Goal: Task Accomplishment & Management: Manage account settings

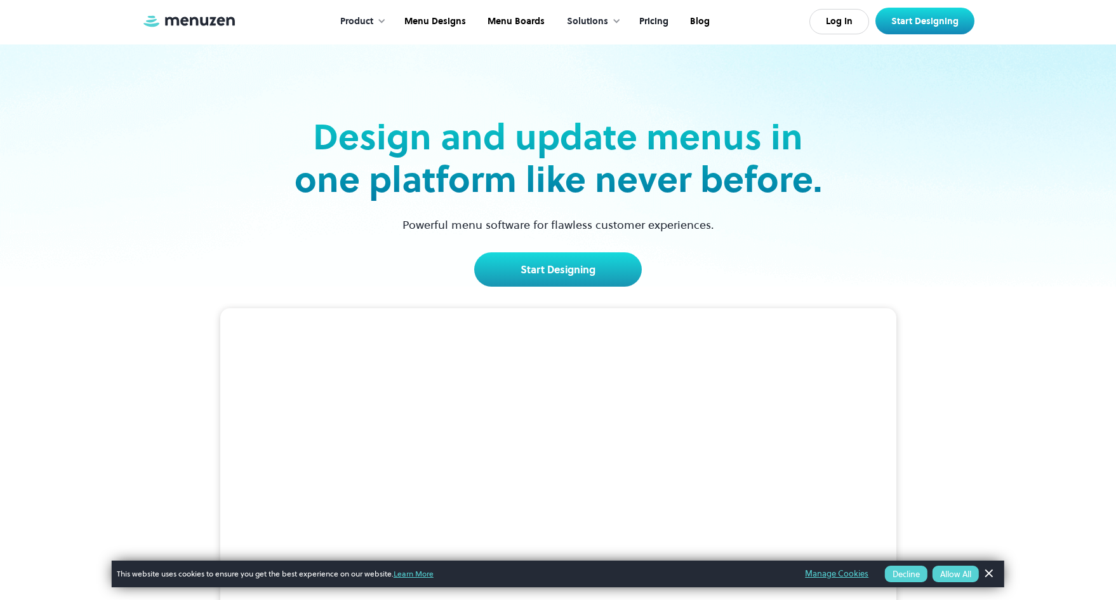
click at [653, 22] on link "Pricing" at bounding box center [652, 21] width 51 height 39
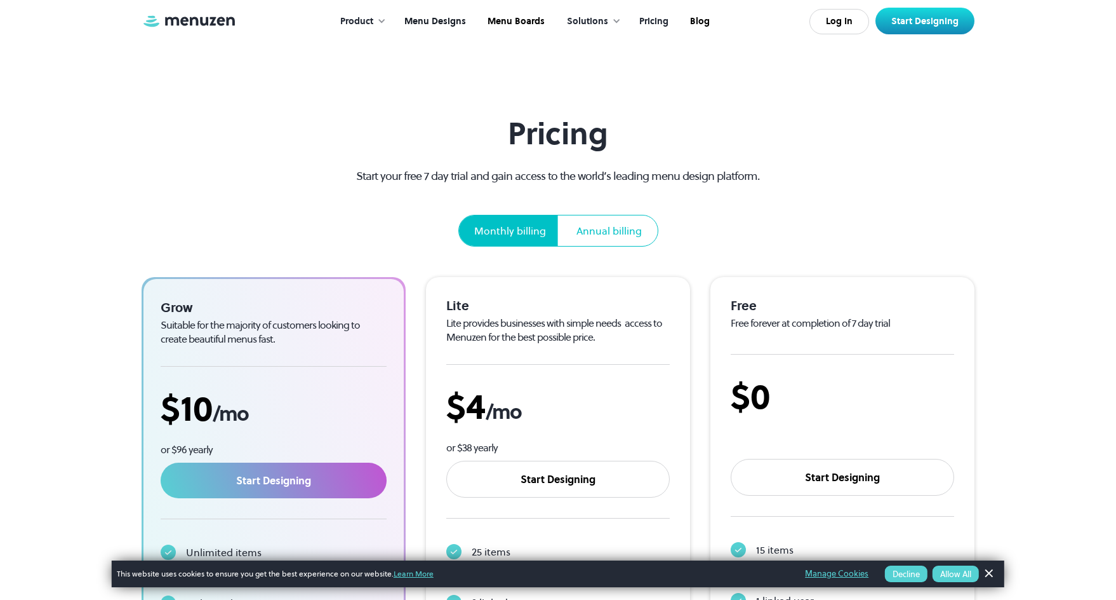
click at [438, 18] on link "Menu Designs" at bounding box center [433, 21] width 83 height 39
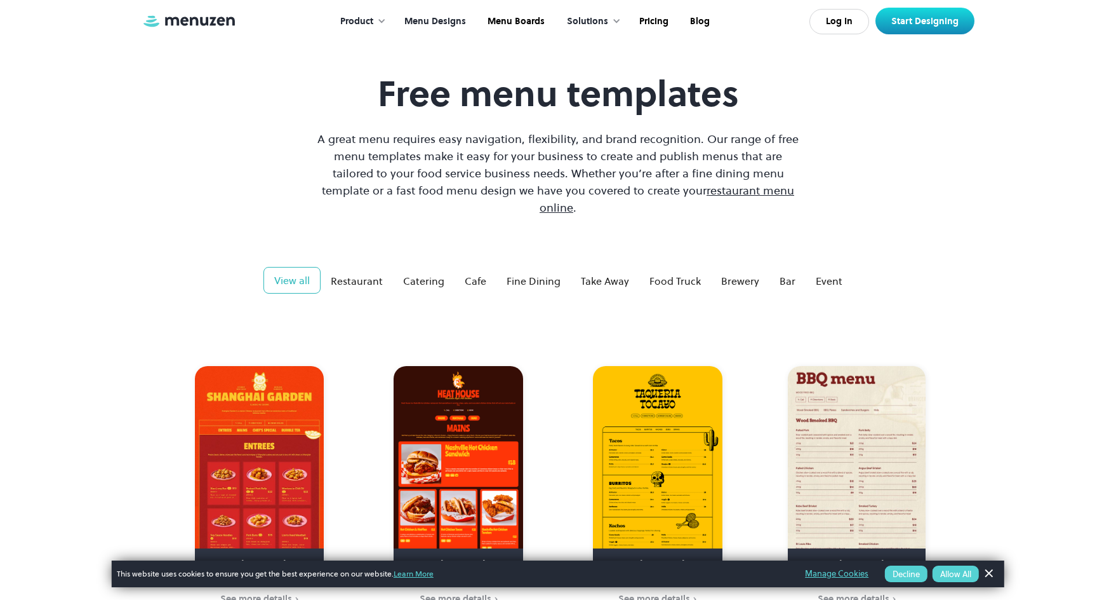
scroll to position [107, 0]
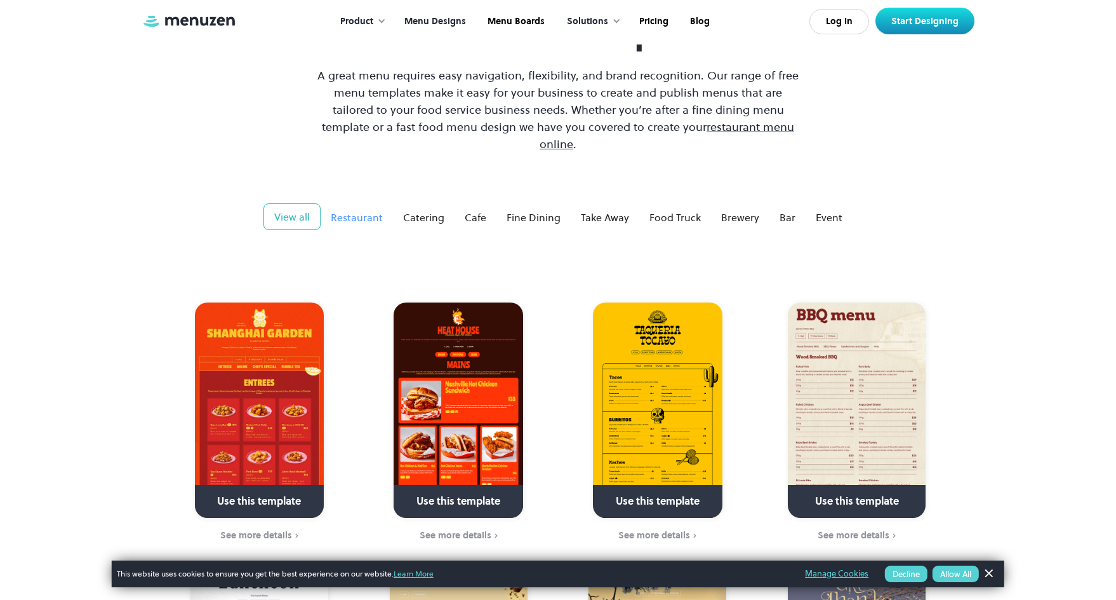
click at [371, 210] on div "Restaurant" at bounding box center [357, 217] width 52 height 15
click at [263, 335] on img at bounding box center [259, 409] width 129 height 215
click at [844, 21] on link "Log In" at bounding box center [840, 21] width 60 height 25
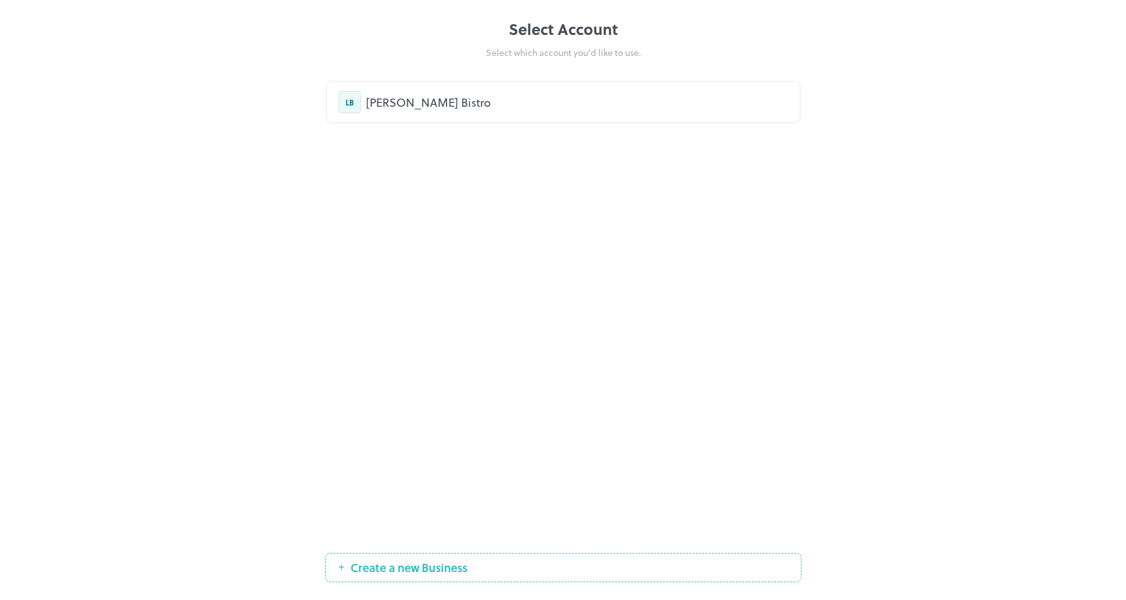
click at [375, 105] on div "Leron Bistro" at bounding box center [577, 101] width 422 height 17
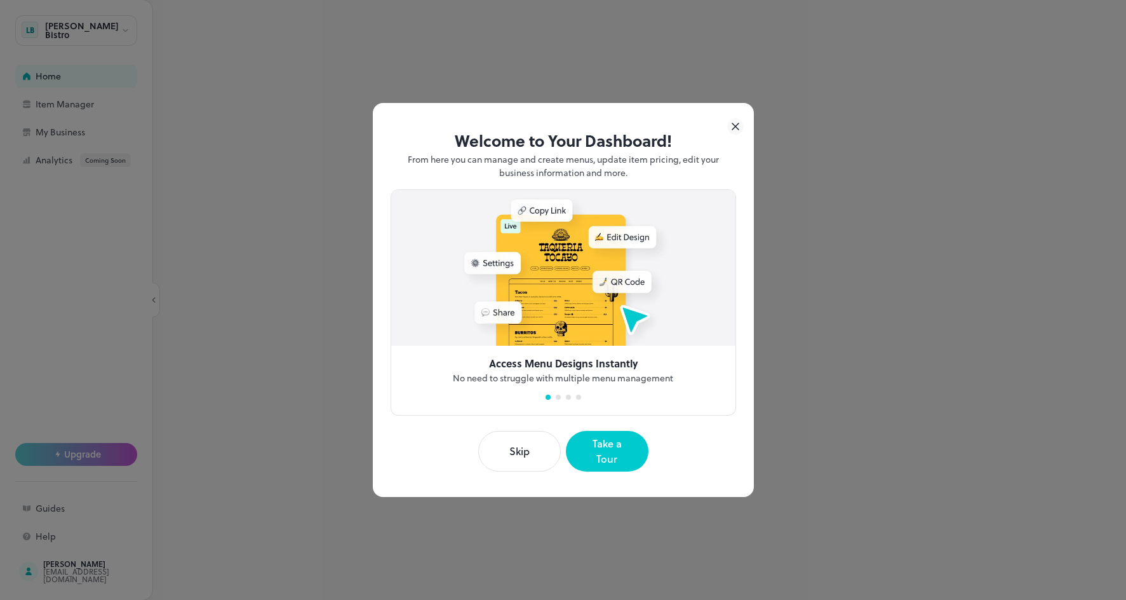
click at [523, 455] on button "Skip" at bounding box center [519, 451] width 83 height 41
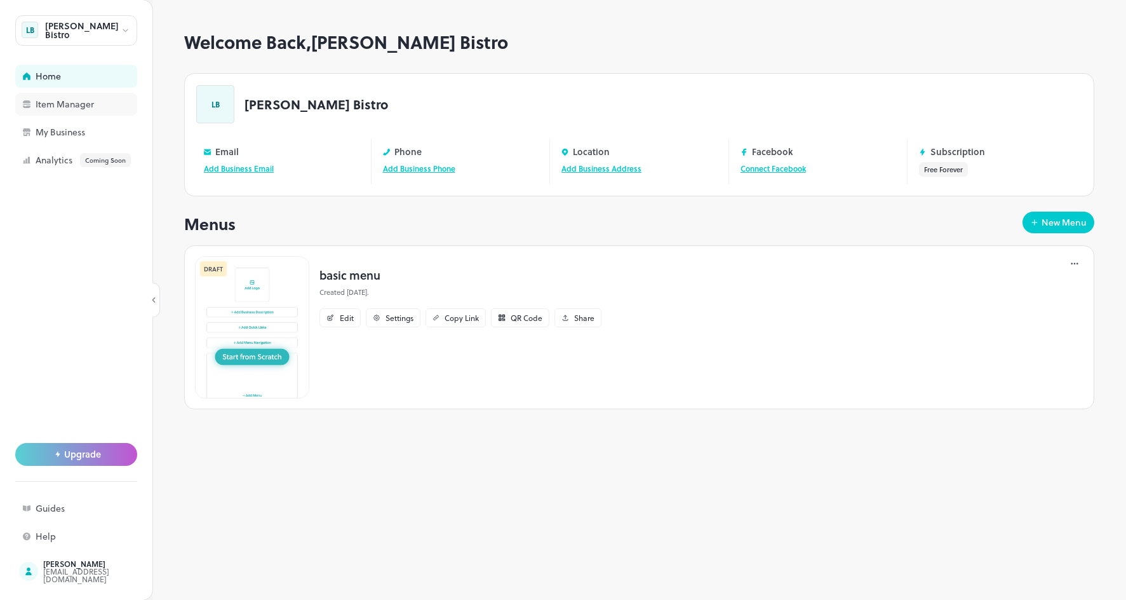
click at [40, 104] on div "Item Manager" at bounding box center [99, 104] width 127 height 9
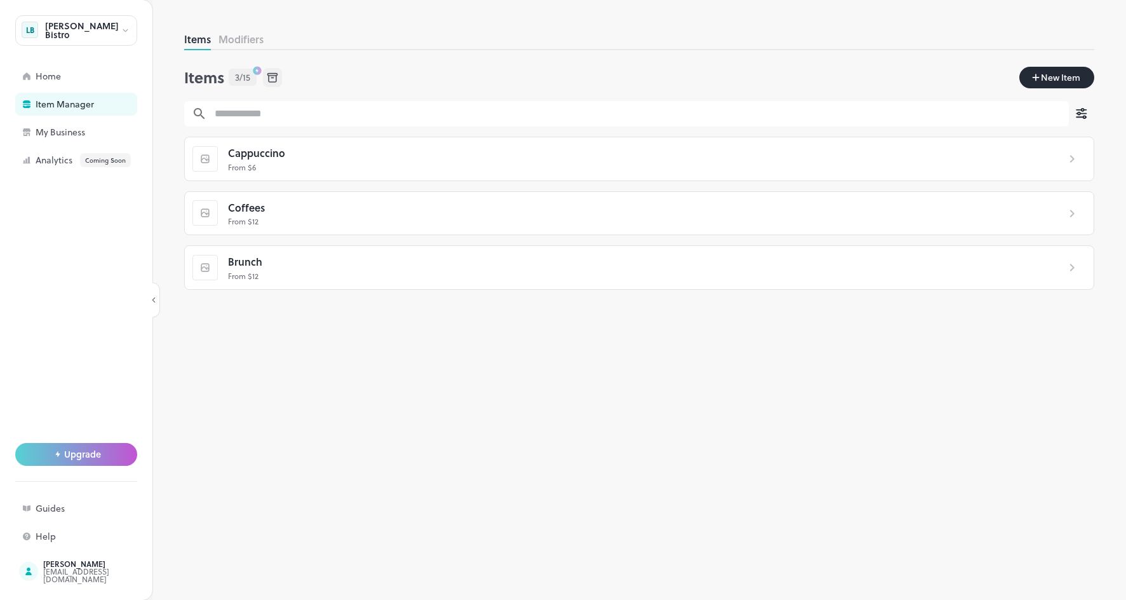
click at [240, 45] on button "Modifiers" at bounding box center [240, 39] width 45 height 15
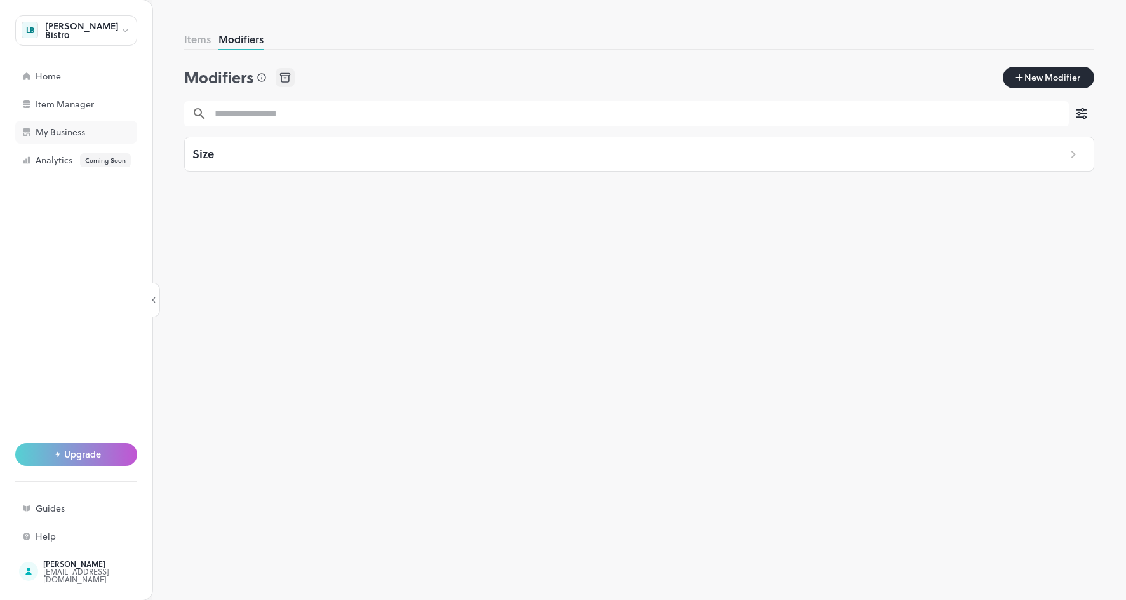
click at [56, 130] on div "My Business" at bounding box center [99, 132] width 127 height 9
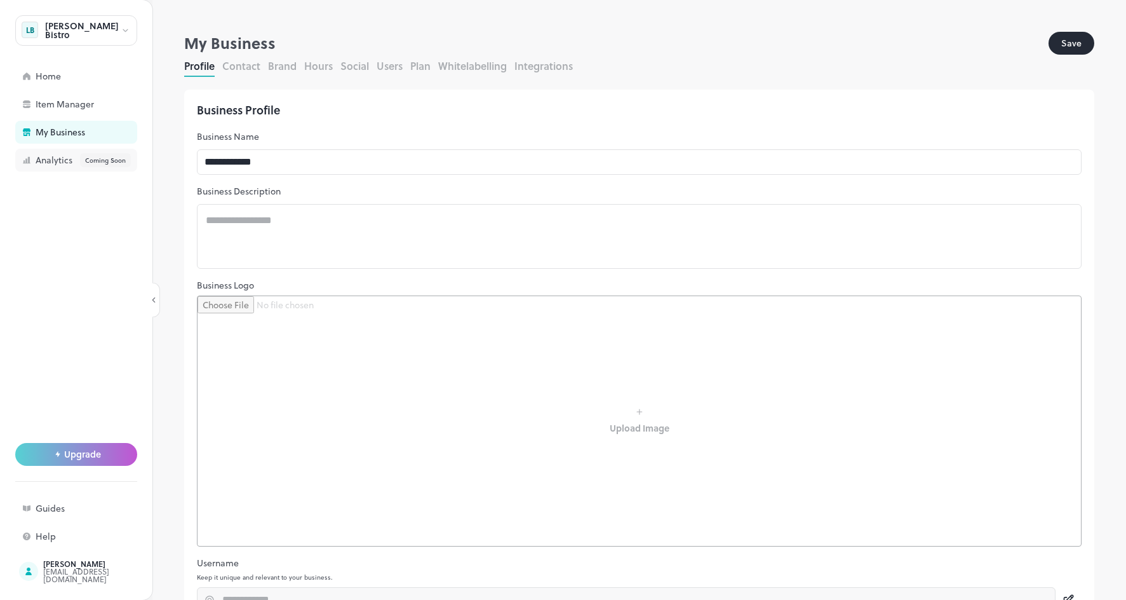
click at [48, 161] on div "Analytics Coming Soon" at bounding box center [99, 160] width 127 height 14
click at [67, 109] on div "Item Manager" at bounding box center [99, 104] width 127 height 9
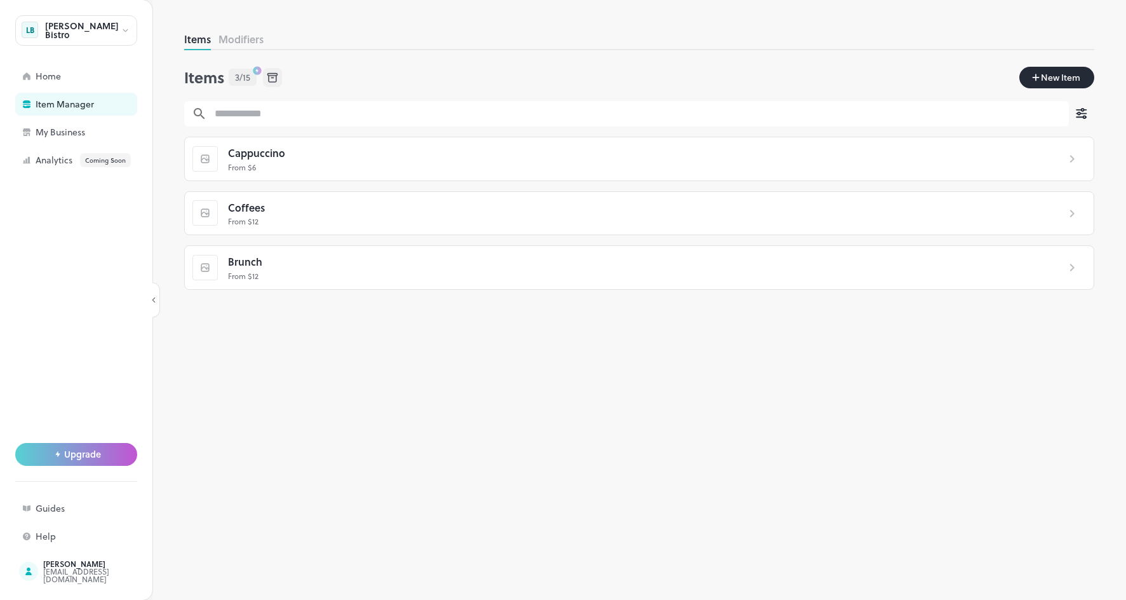
click at [278, 158] on span "Cappuccino" at bounding box center [256, 153] width 57 height 17
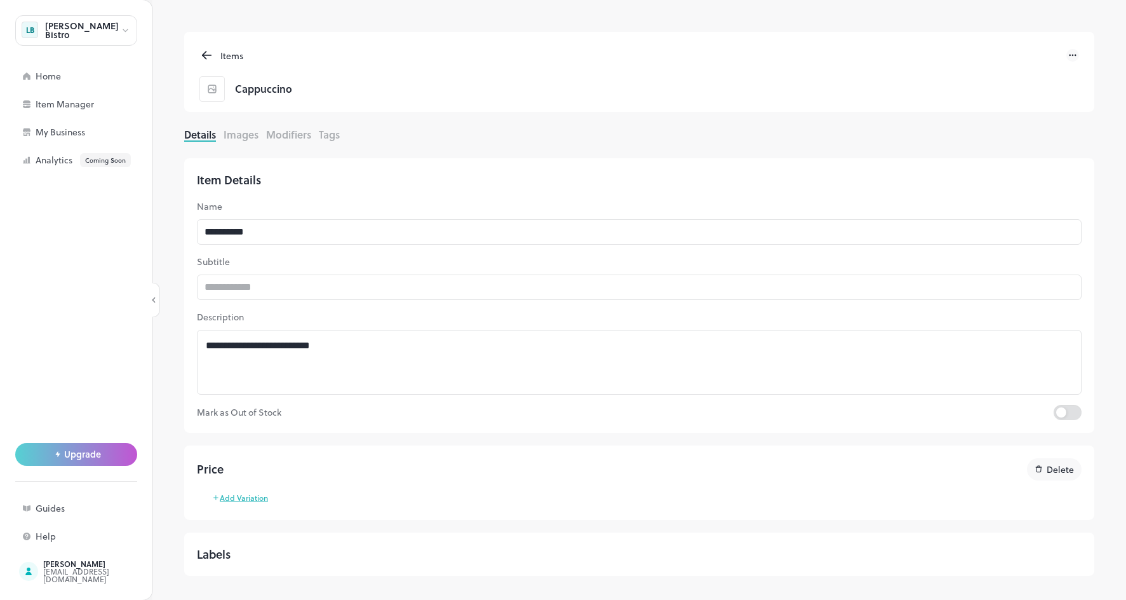
type input "*****"
type input "***"
drag, startPoint x: 225, startPoint y: 145, endPoint x: 237, endPoint y: 145, distance: 12.1
click at [225, 145] on div "Details Images Modifiers Tags" at bounding box center [639, 136] width 910 height 18
click at [242, 144] on div "Details Images Modifiers Tags" at bounding box center [639, 136] width 910 height 18
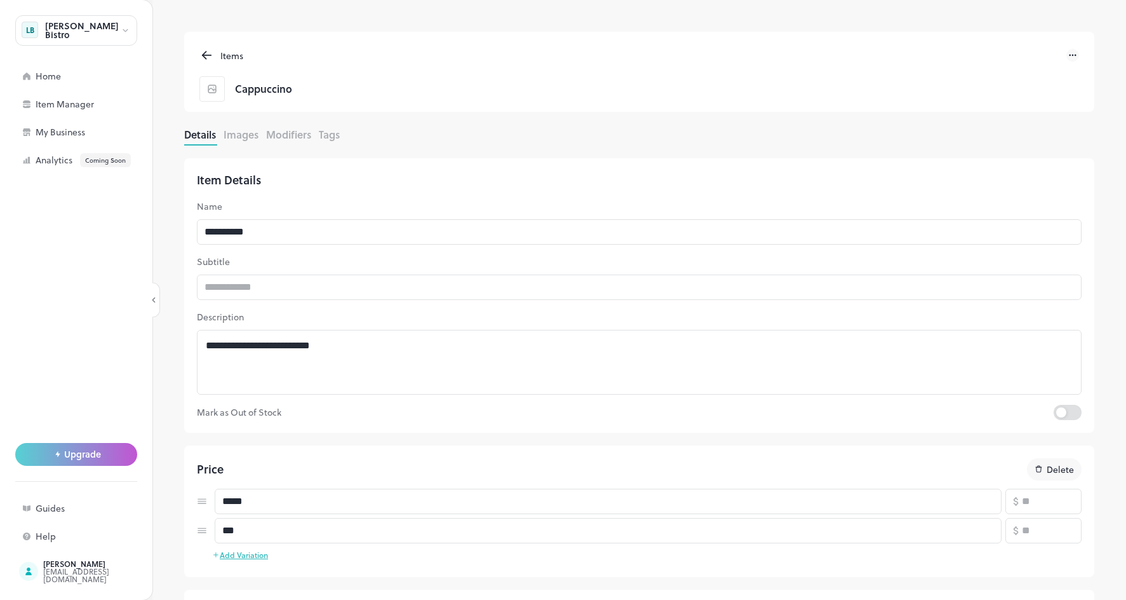
click at [245, 140] on button "Images" at bounding box center [241, 134] width 35 height 15
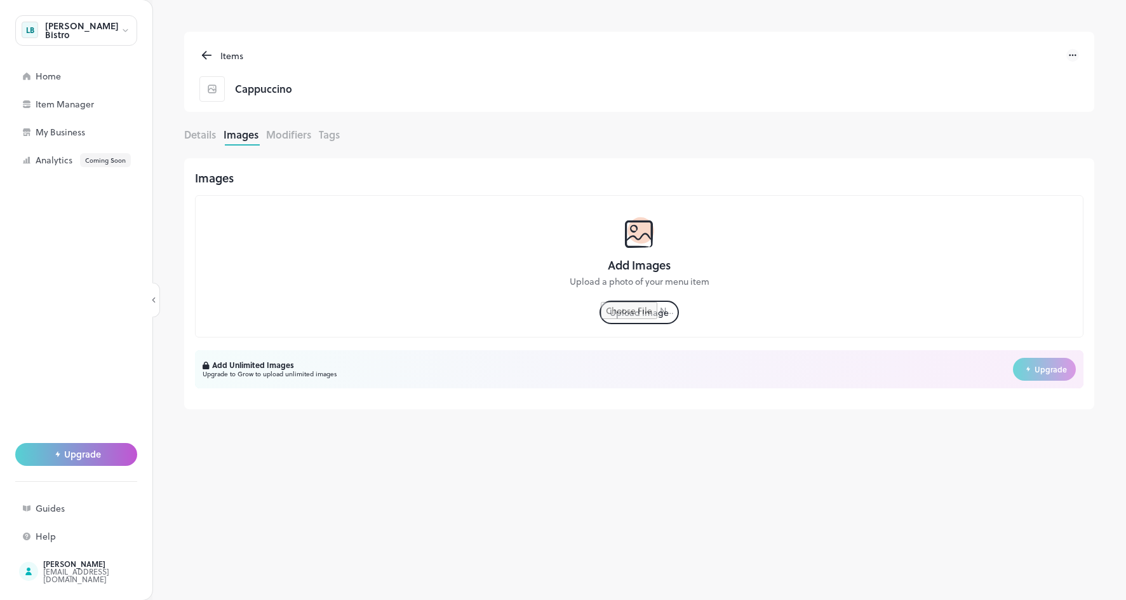
click at [284, 139] on button "Modifiers" at bounding box center [288, 134] width 45 height 15
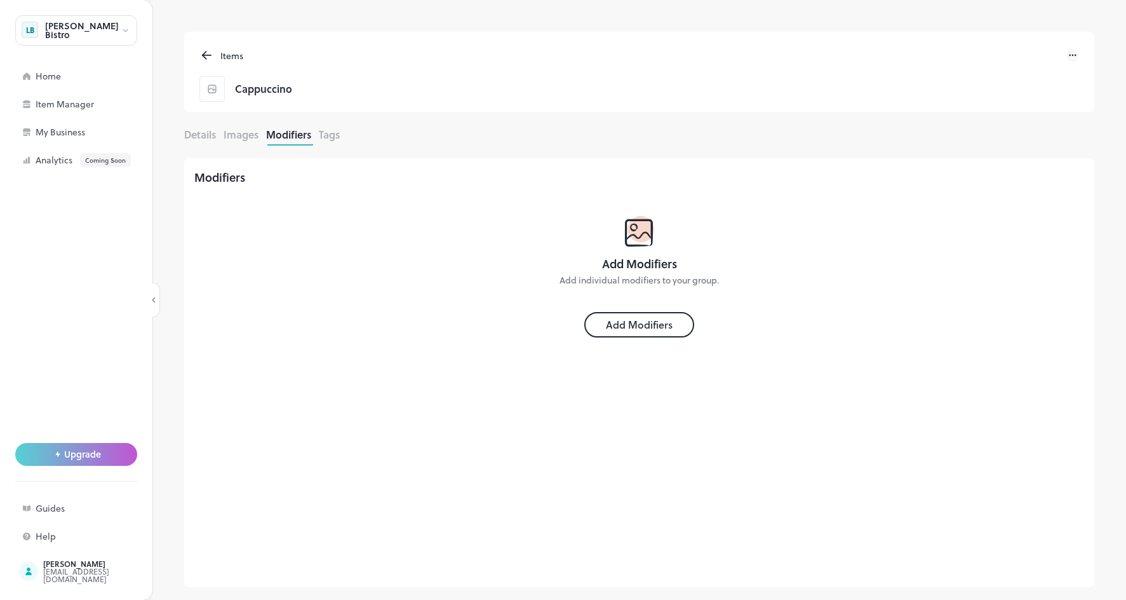
click at [245, 137] on button "Images" at bounding box center [241, 134] width 35 height 15
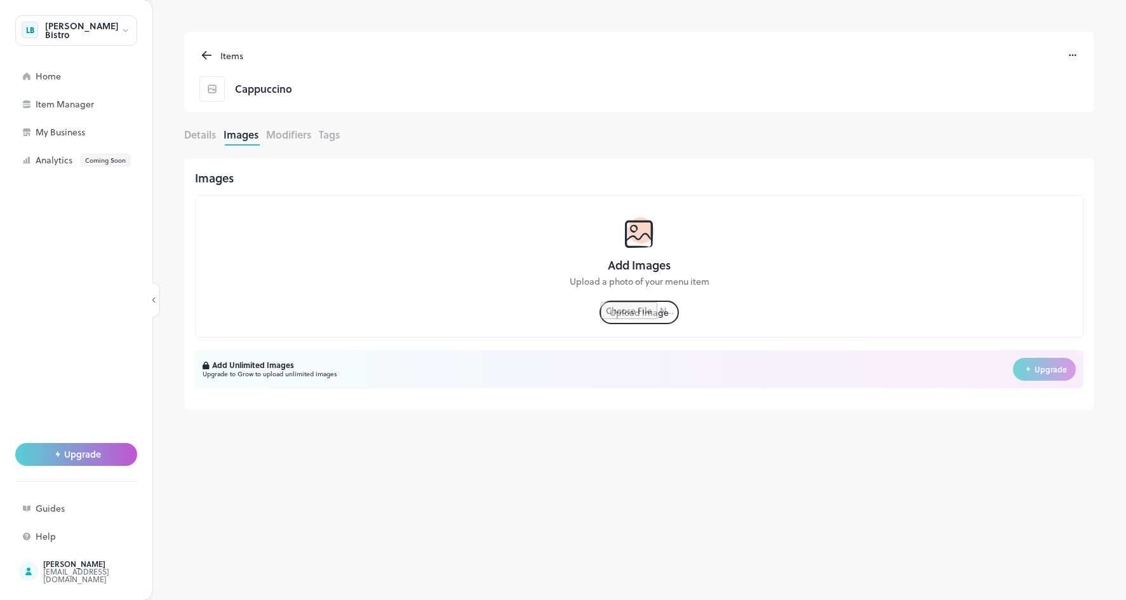
click at [298, 139] on button "Modifiers" at bounding box center [288, 134] width 45 height 15
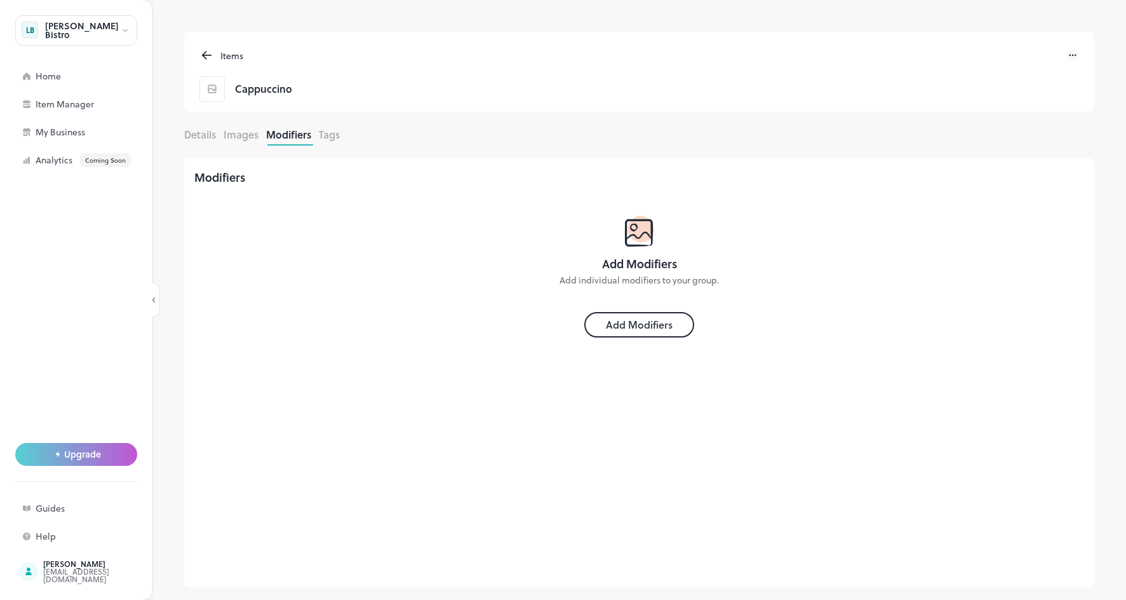
click at [331, 139] on button "Tags" at bounding box center [329, 134] width 21 height 15
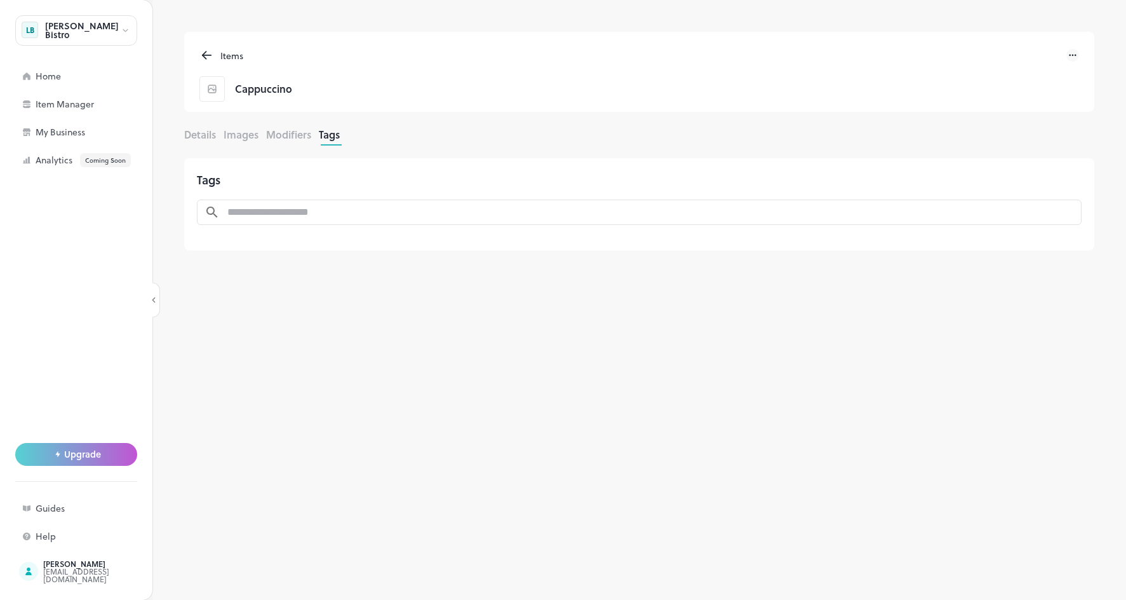
click at [215, 137] on button "Details" at bounding box center [200, 134] width 32 height 15
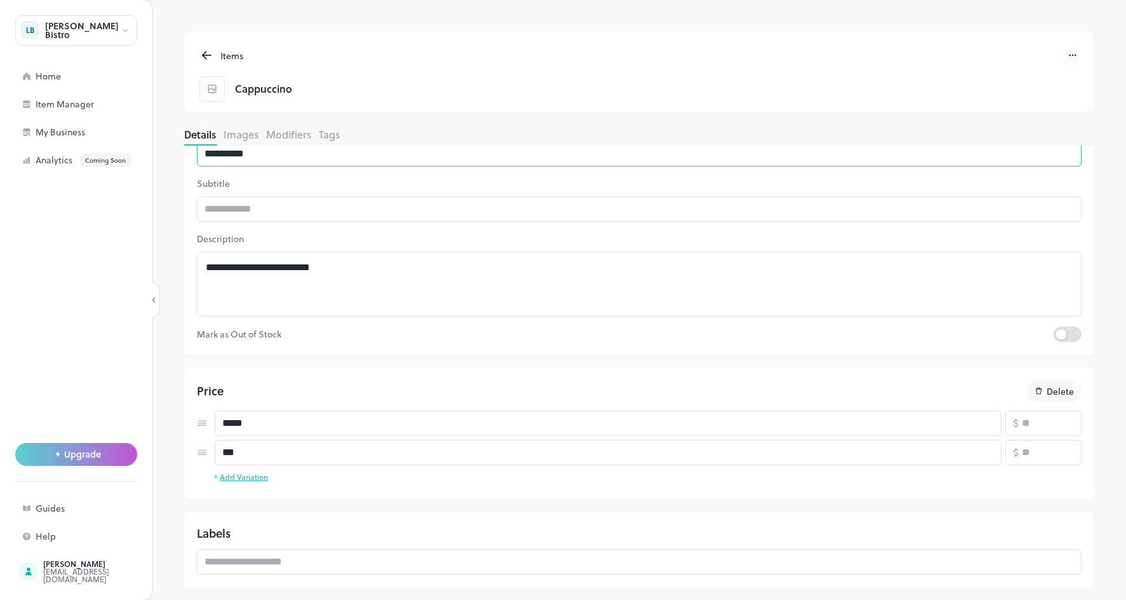
scroll to position [77, 0]
click at [55, 84] on div "Home" at bounding box center [76, 76] width 122 height 23
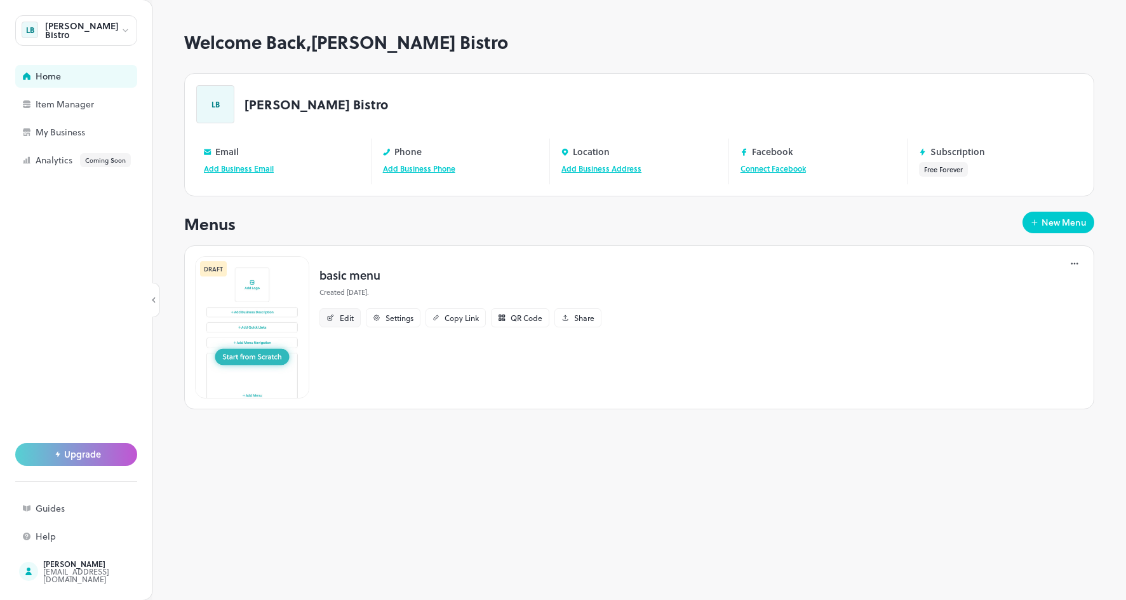
click at [340, 319] on div "Edit" at bounding box center [347, 318] width 14 height 8
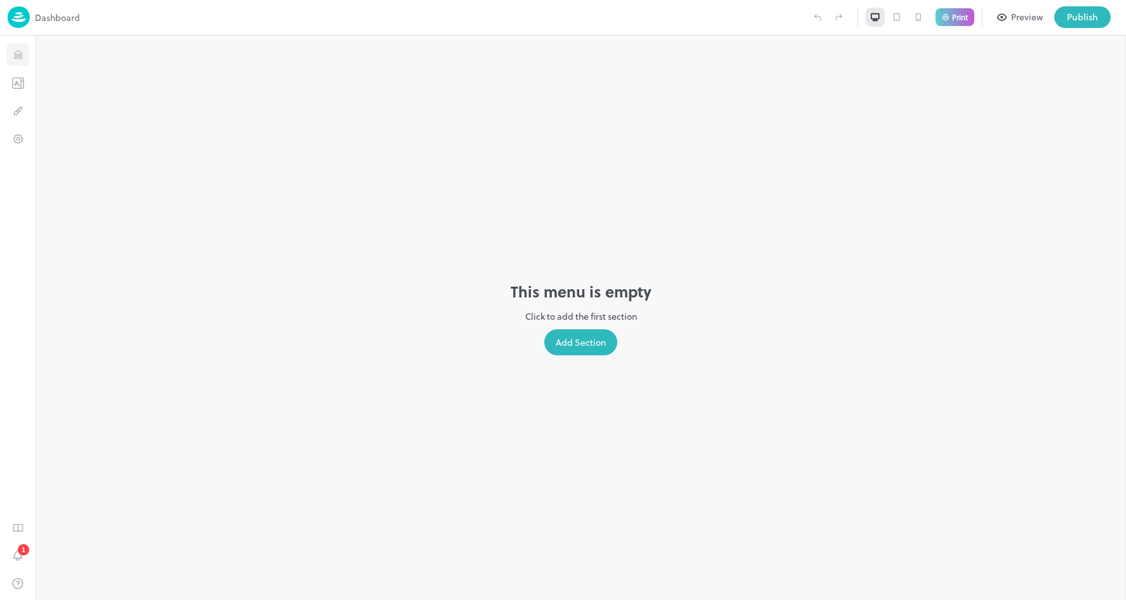
click at [25, 61] on button "Items" at bounding box center [17, 54] width 23 height 23
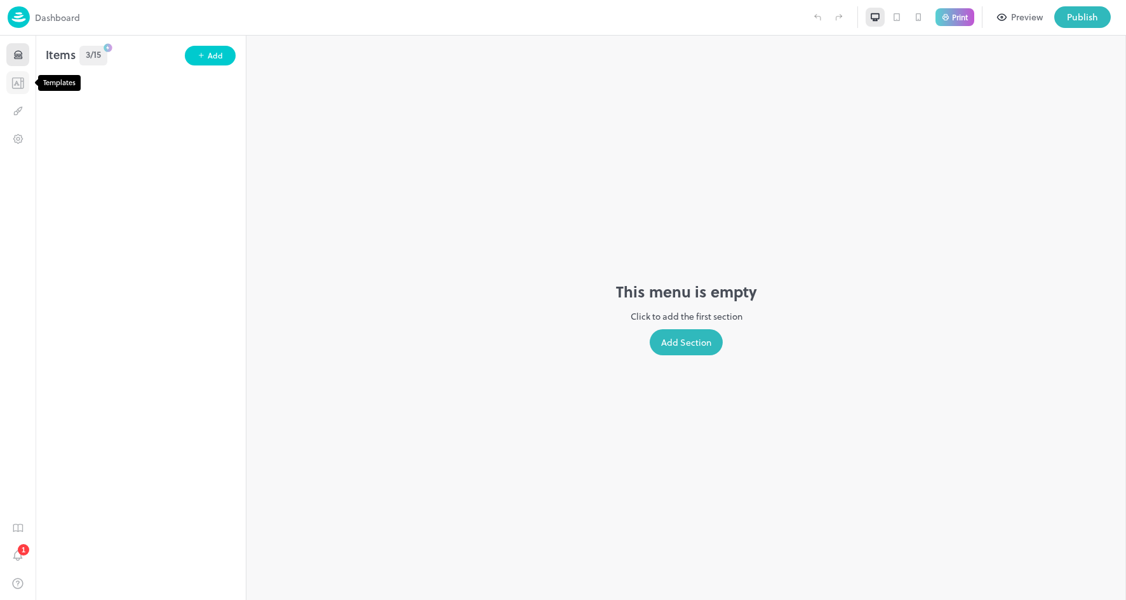
click at [23, 83] on icon "Templates" at bounding box center [17, 83] width 13 height 12
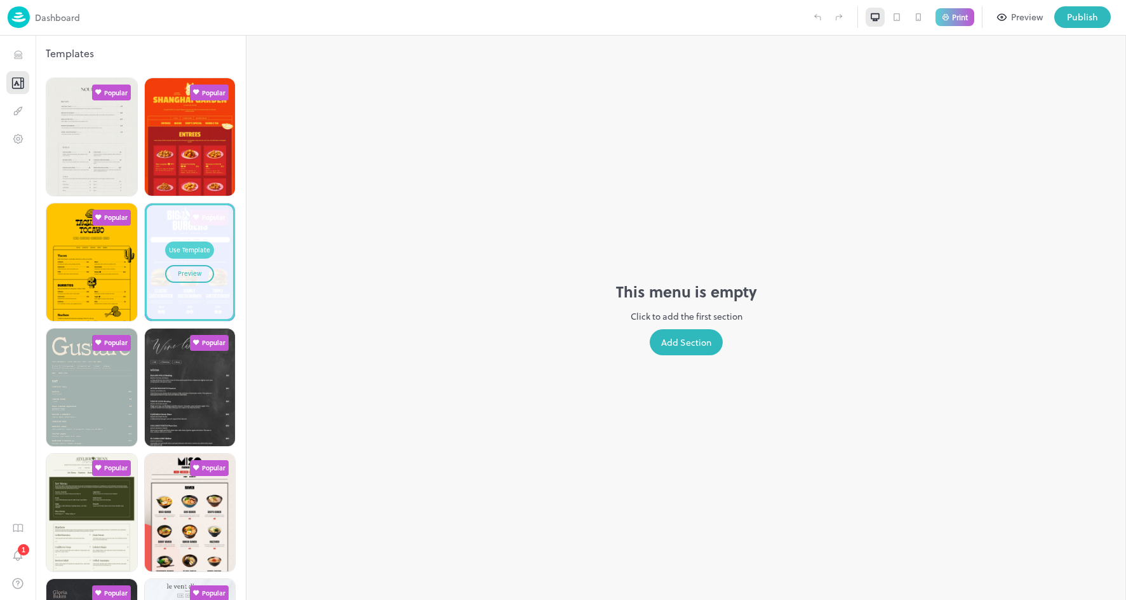
click at [190, 249] on div "Use Template" at bounding box center [189, 250] width 41 height 10
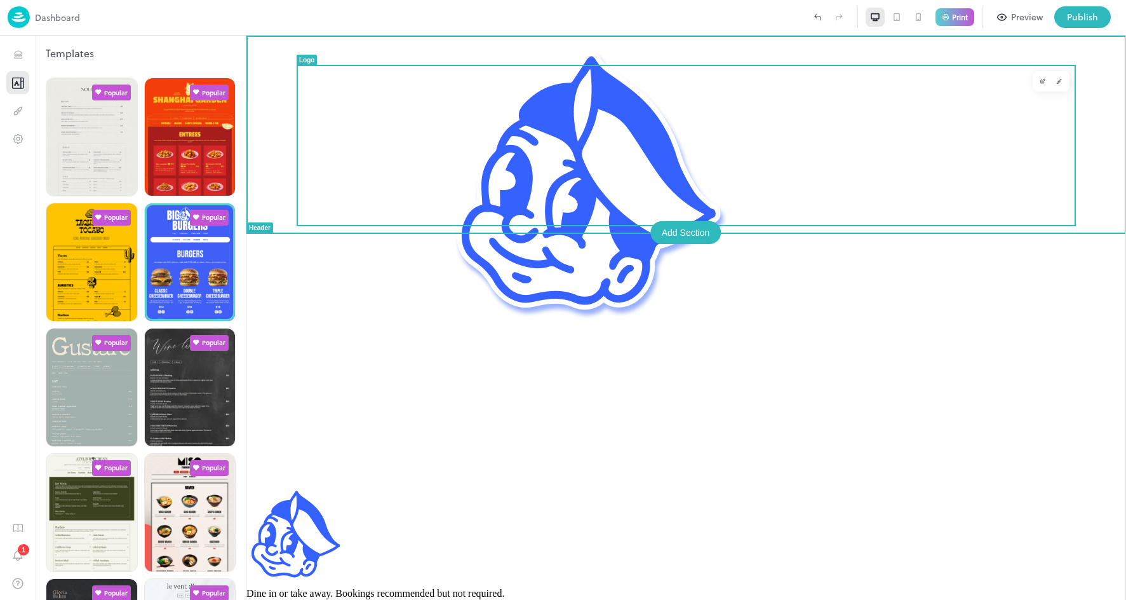
click at [607, 164] on img at bounding box center [672, 260] width 852 height 448
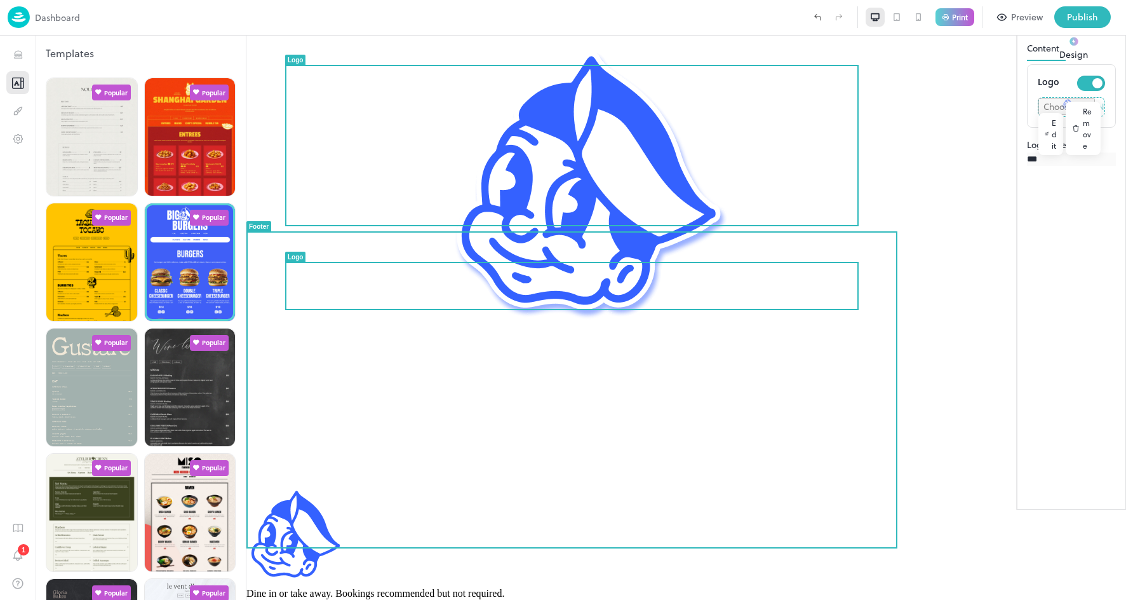
click at [431, 483] on div at bounding box center [686, 535] width 880 height 104
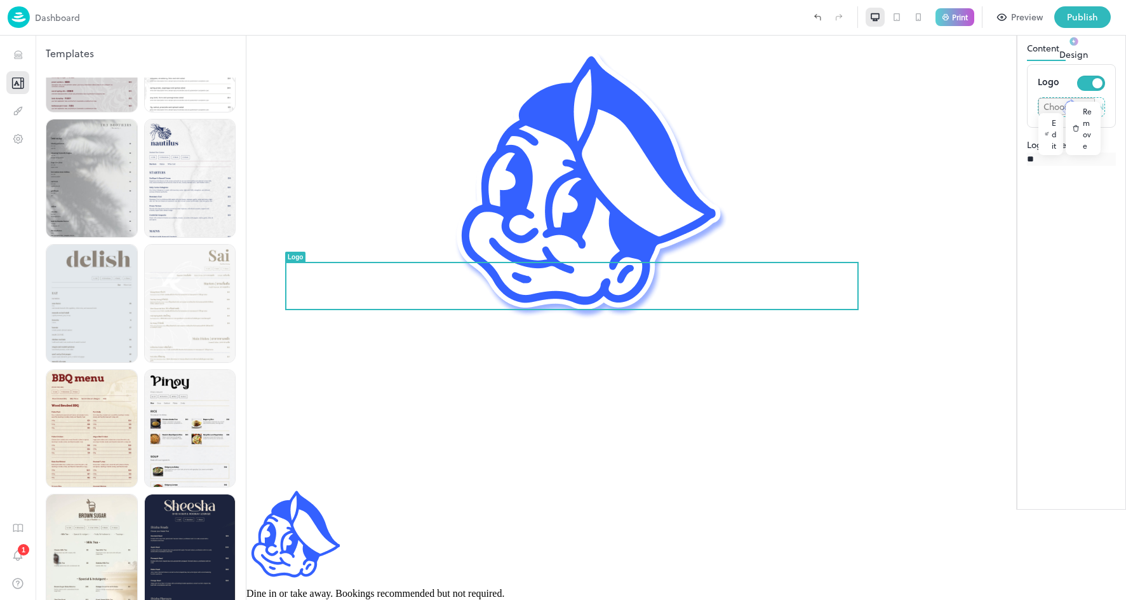
scroll to position [960, 0]
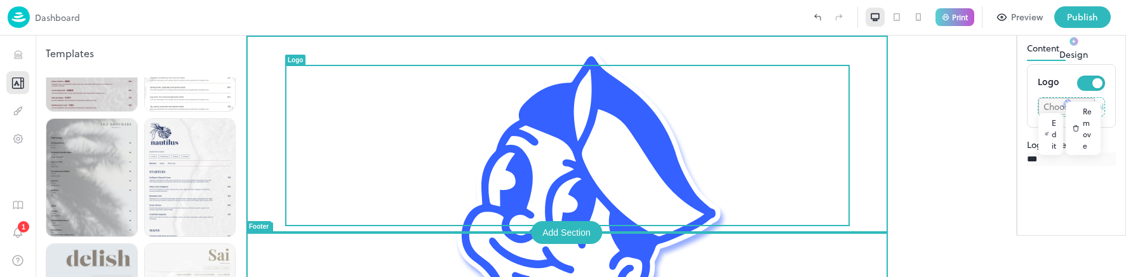
drag, startPoint x: 603, startPoint y: 124, endPoint x: 257, endPoint y: 53, distance: 353.5
click at [257, 53] on div at bounding box center [686, 260] width 880 height 448
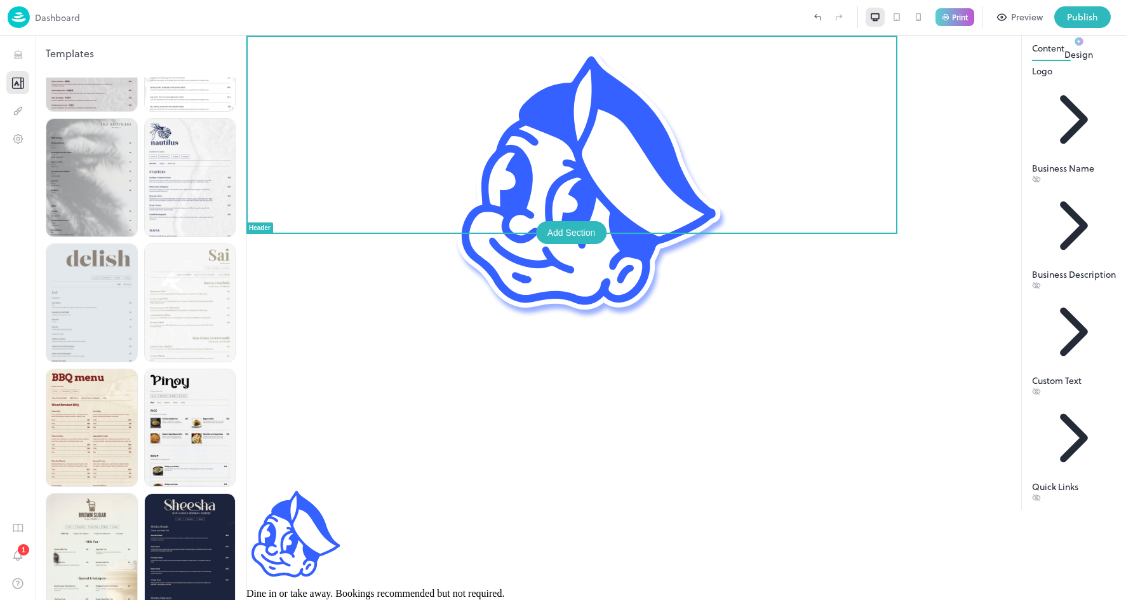
click at [1032, 77] on div "Logo" at bounding box center [1074, 70] width 84 height 13
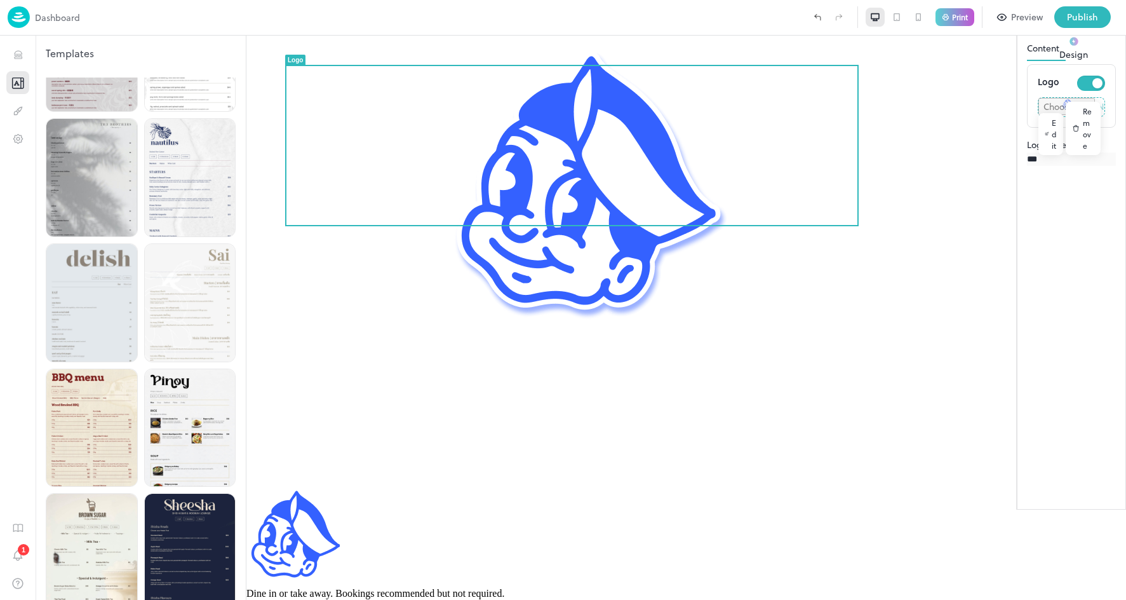
click at [1059, 61] on button "Design" at bounding box center [1073, 47] width 29 height 27
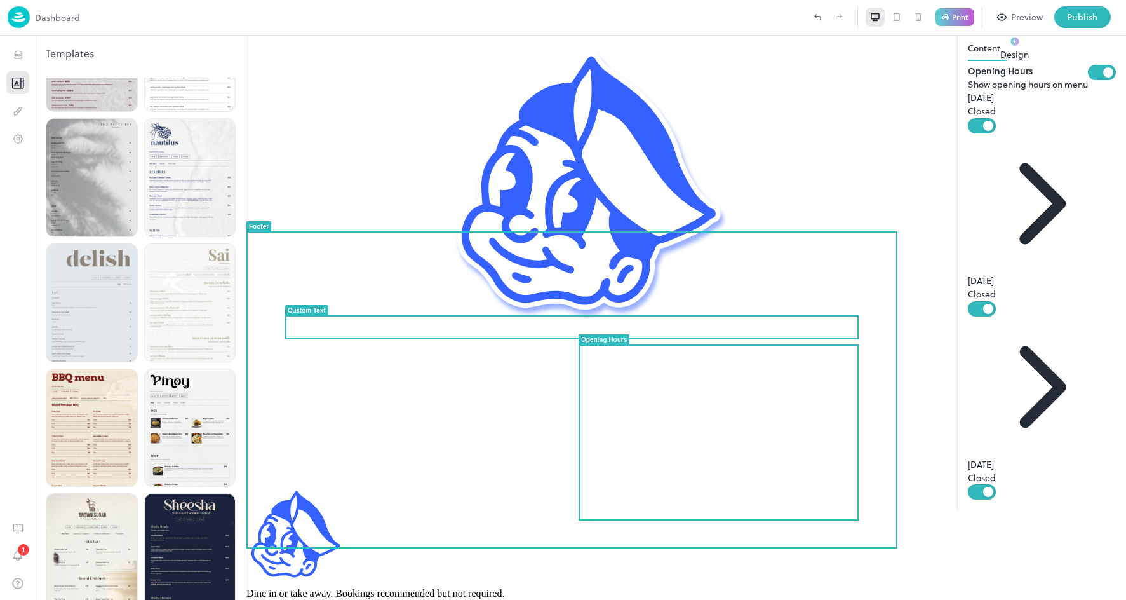
click at [307, 587] on span "Dine in or take away. Bookings recommended but not required." at bounding box center [375, 592] width 258 height 11
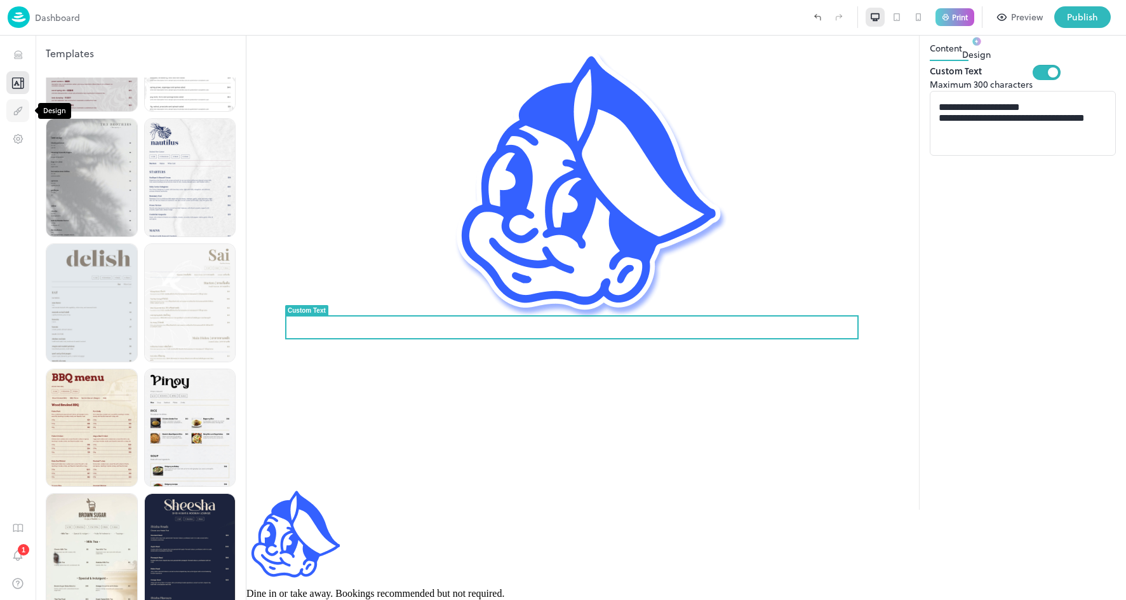
click at [21, 114] on icon "Design" at bounding box center [18, 111] width 12 height 12
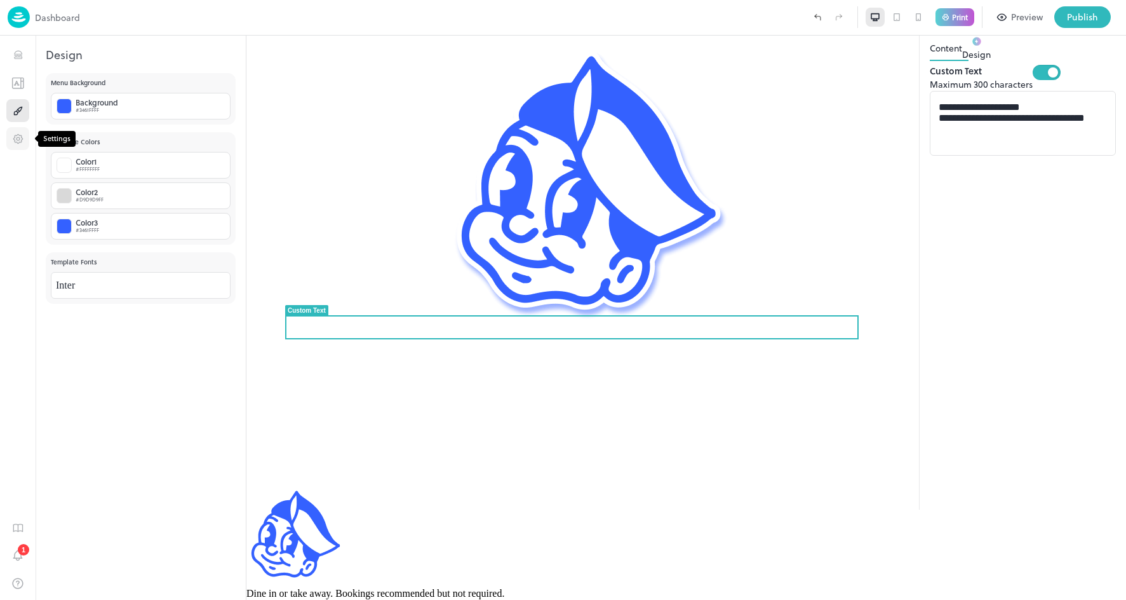
click at [18, 135] on icon "Settings" at bounding box center [18, 139] width 12 height 12
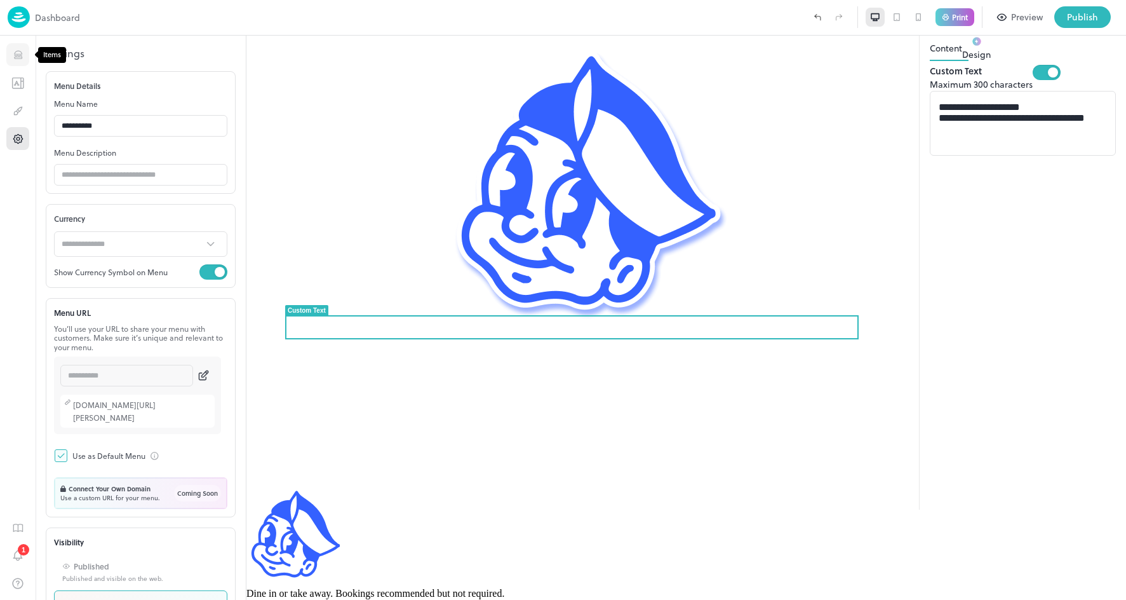
click at [20, 55] on icon "Items" at bounding box center [18, 55] width 12 height 12
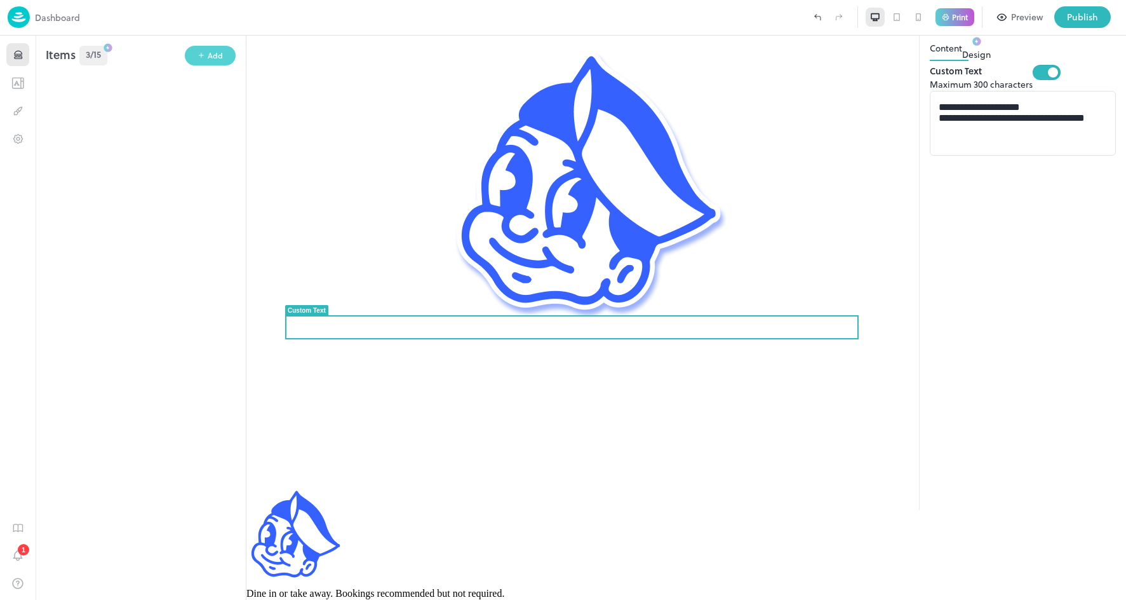
click at [209, 58] on div "Add" at bounding box center [215, 56] width 15 height 12
drag, startPoint x: 285, startPoint y: 59, endPoint x: 417, endPoint y: 119, distance: 145.0
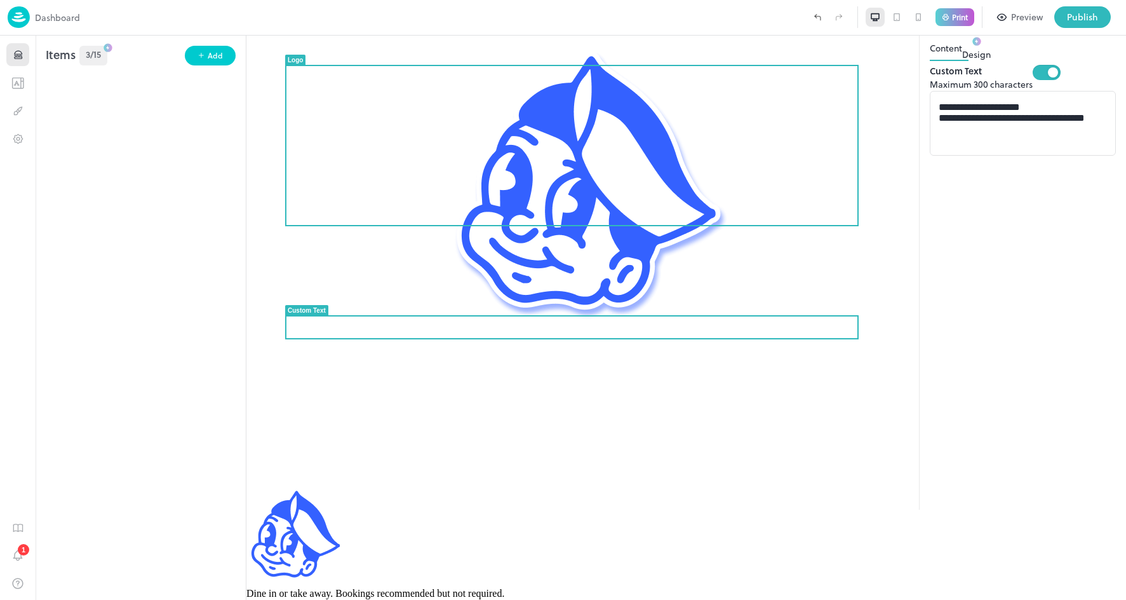
click at [594, 187] on img at bounding box center [672, 260] width 852 height 448
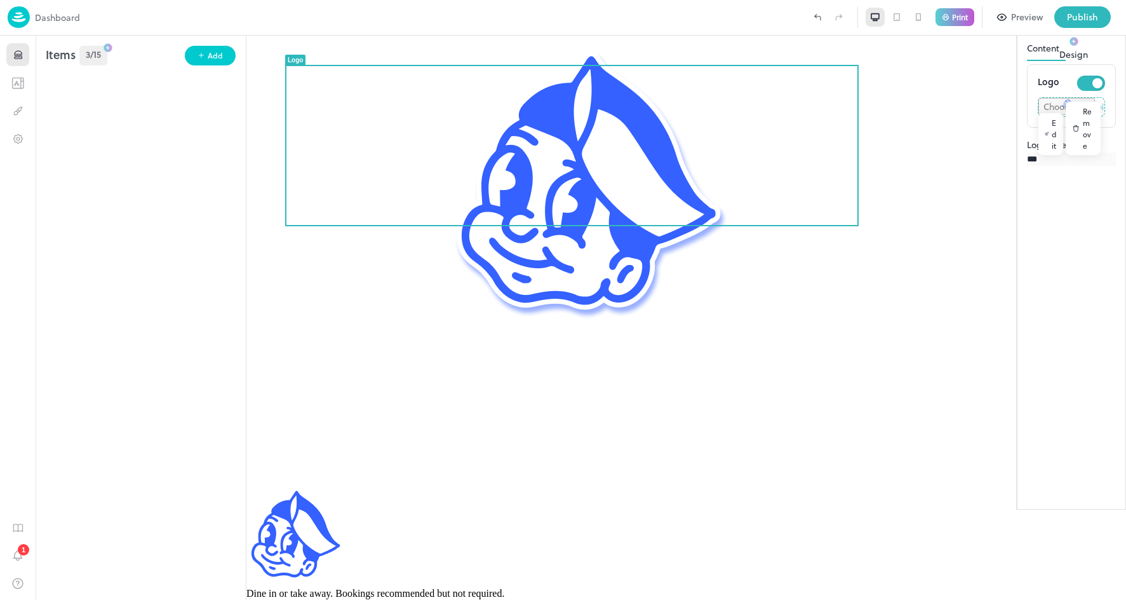
click at [898, 19] on icon at bounding box center [897, 17] width 10 height 10
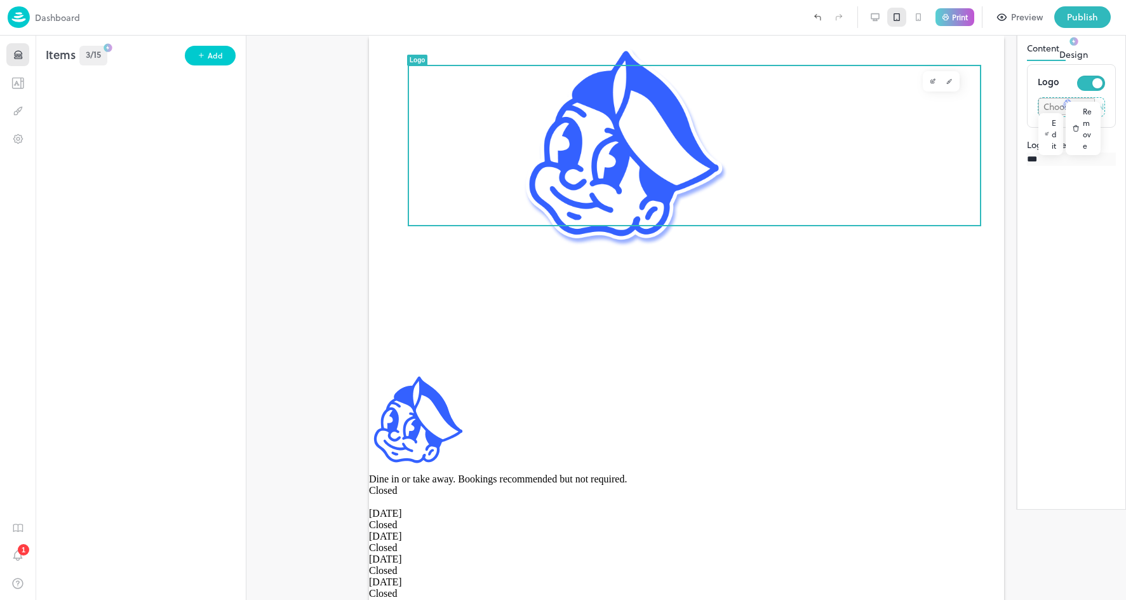
click at [876, 20] on icon at bounding box center [875, 17] width 10 height 10
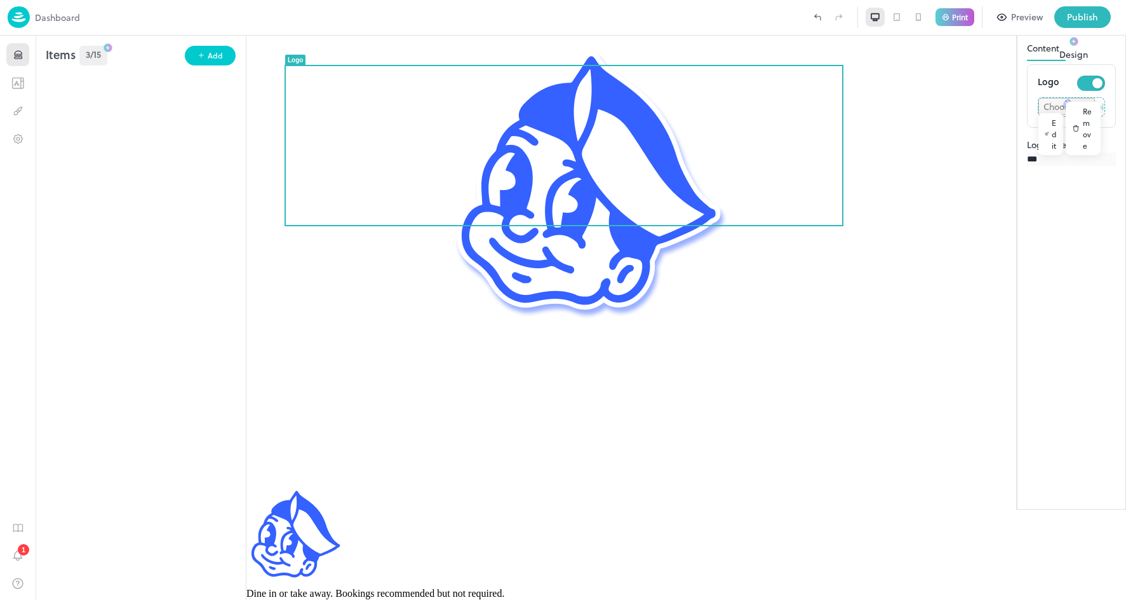
click at [916, 20] on icon at bounding box center [918, 17] width 4 height 7
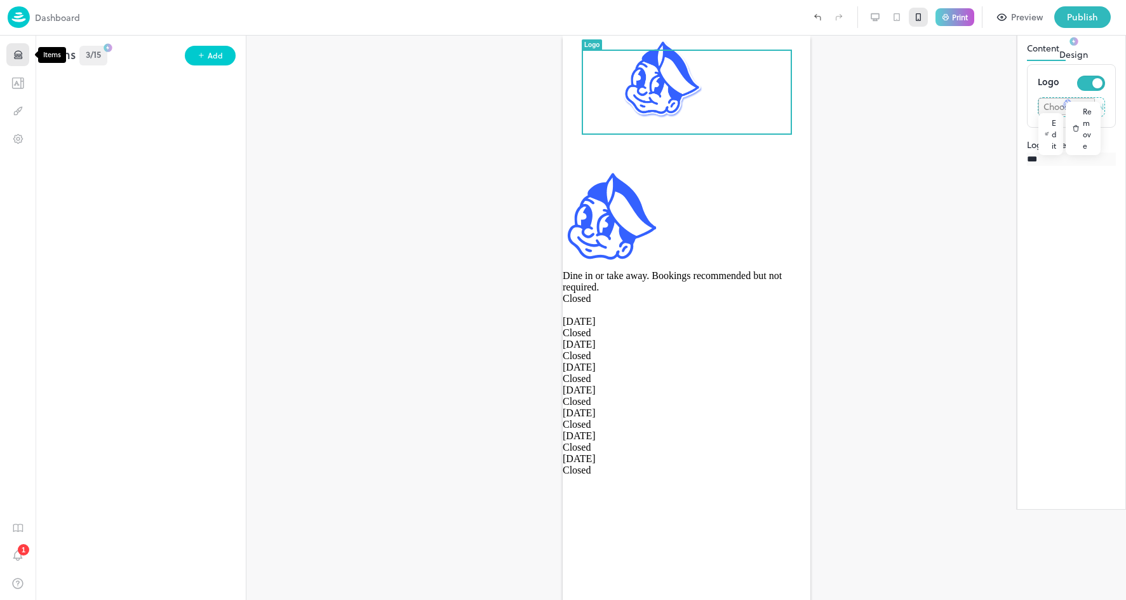
click at [18, 58] on icon "Items" at bounding box center [18, 57] width 8 height 1
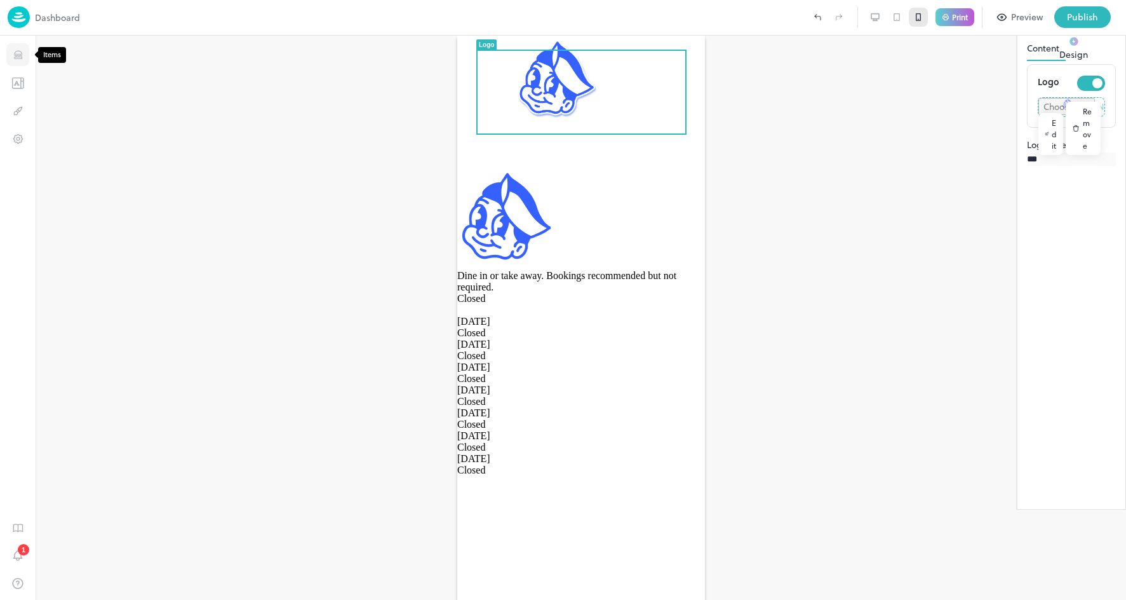
click at [19, 58] on icon "Items" at bounding box center [18, 55] width 12 height 12
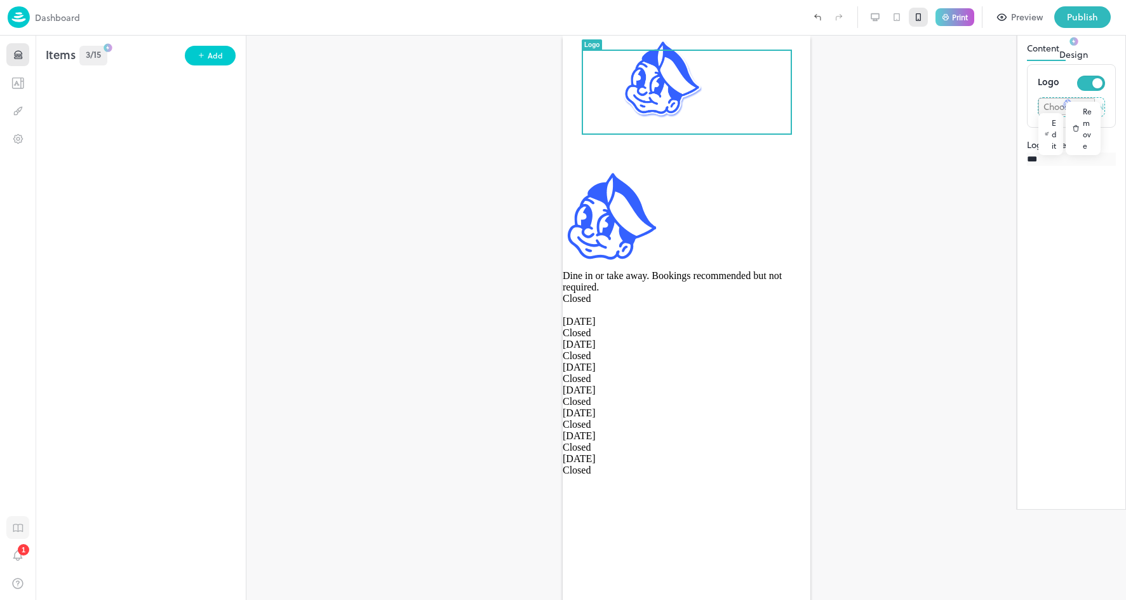
click at [14, 525] on icon "Guides" at bounding box center [18, 527] width 12 height 12
click at [17, 599] on div at bounding box center [563, 600] width 1126 height 0
click at [19, 556] on icon "Notifications" at bounding box center [17, 555] width 13 height 14
click at [1059, 61] on button "Design" at bounding box center [1073, 47] width 29 height 27
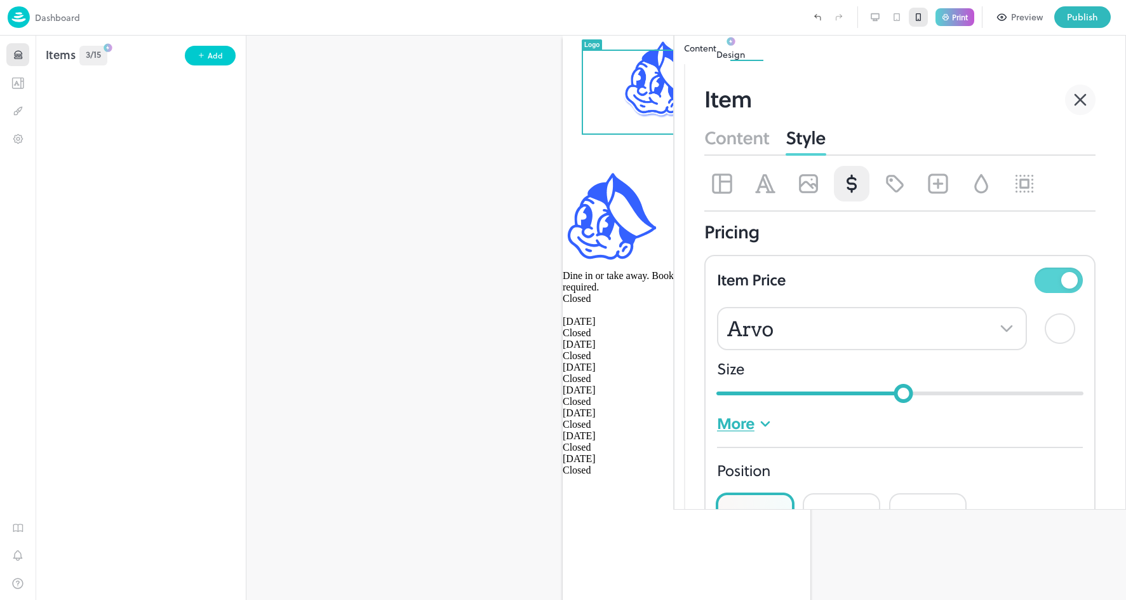
click at [1111, 25] on icon at bounding box center [1108, 23] width 6 height 6
